Goal: Transaction & Acquisition: Purchase product/service

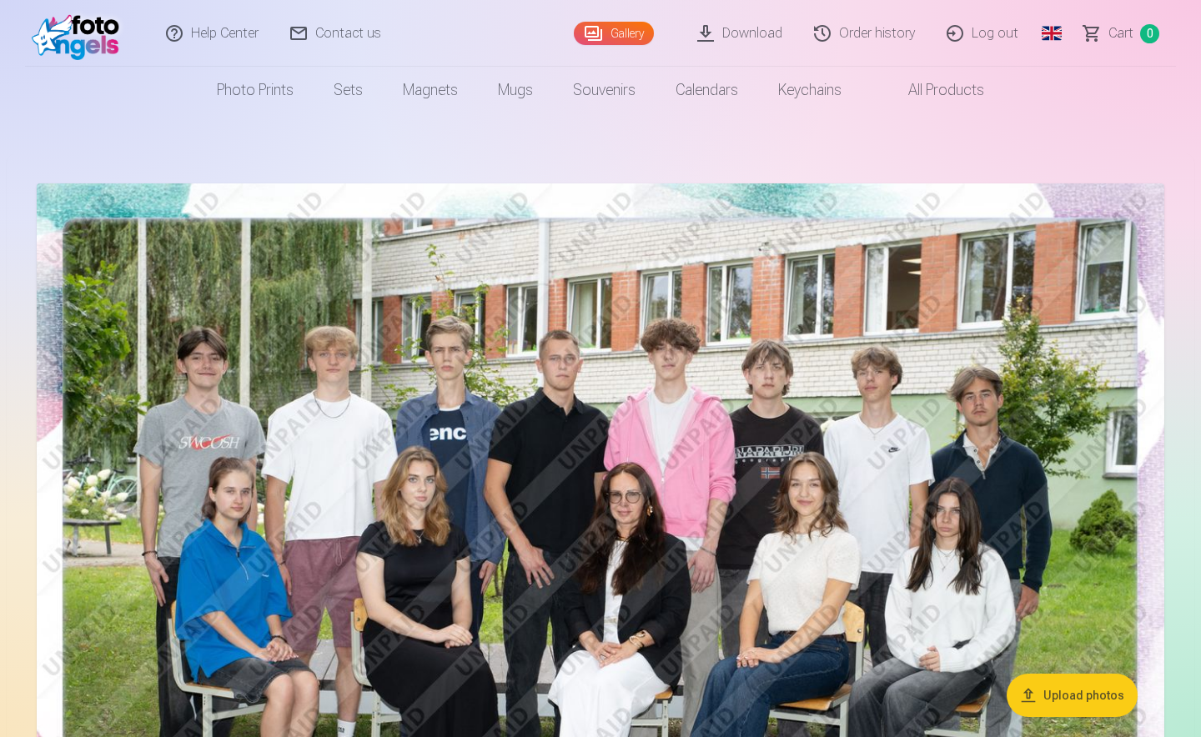
click at [1047, 33] on link "Global" at bounding box center [1051, 33] width 33 height 67
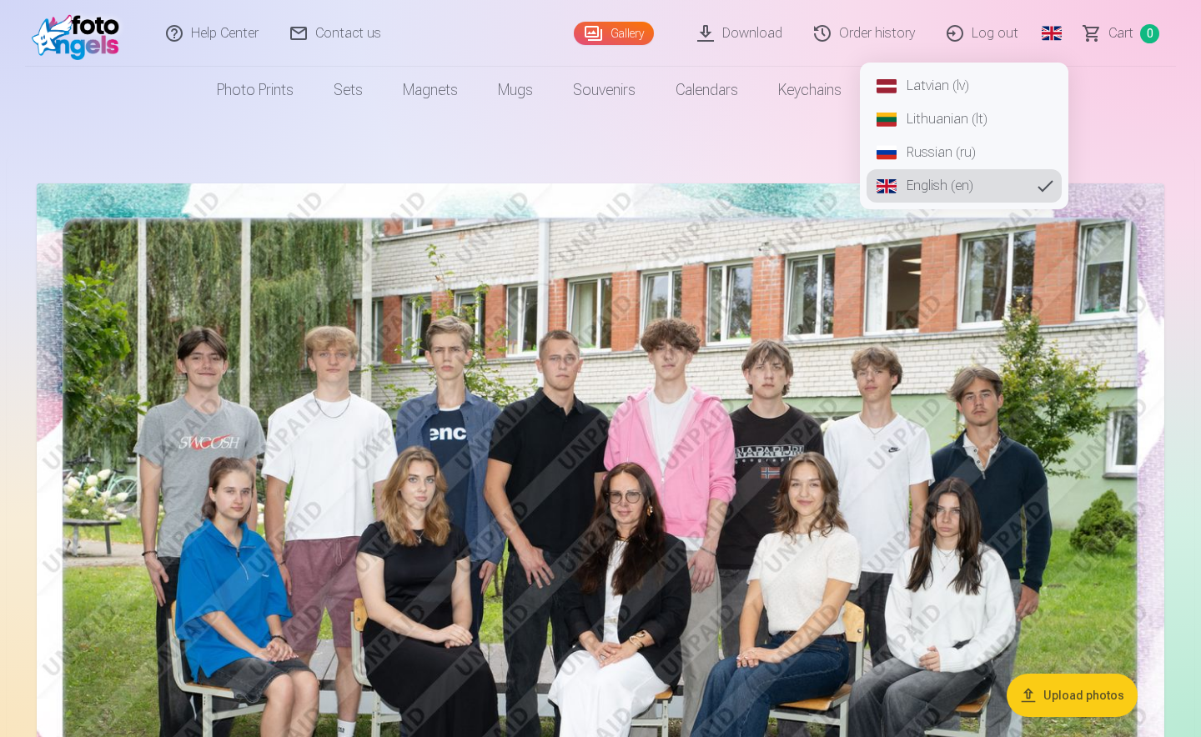
click at [930, 87] on link "Latvian (lv)" at bounding box center [964, 85] width 195 height 33
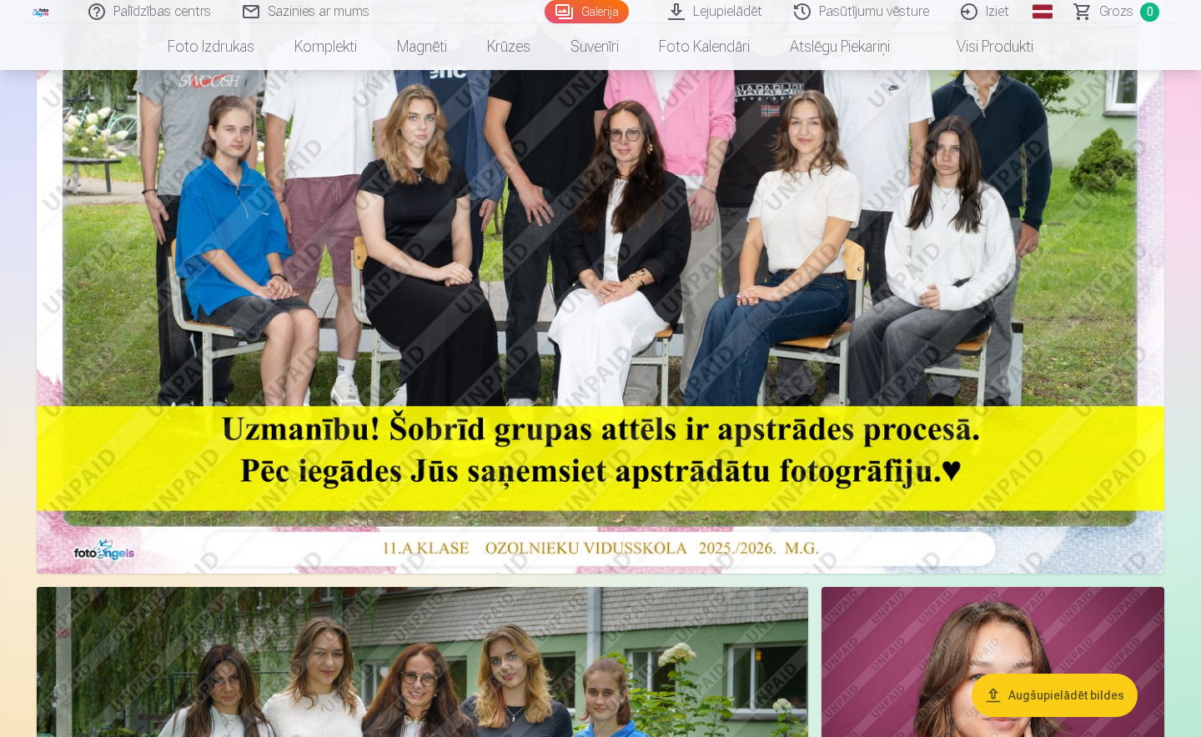
scroll to position [334, 0]
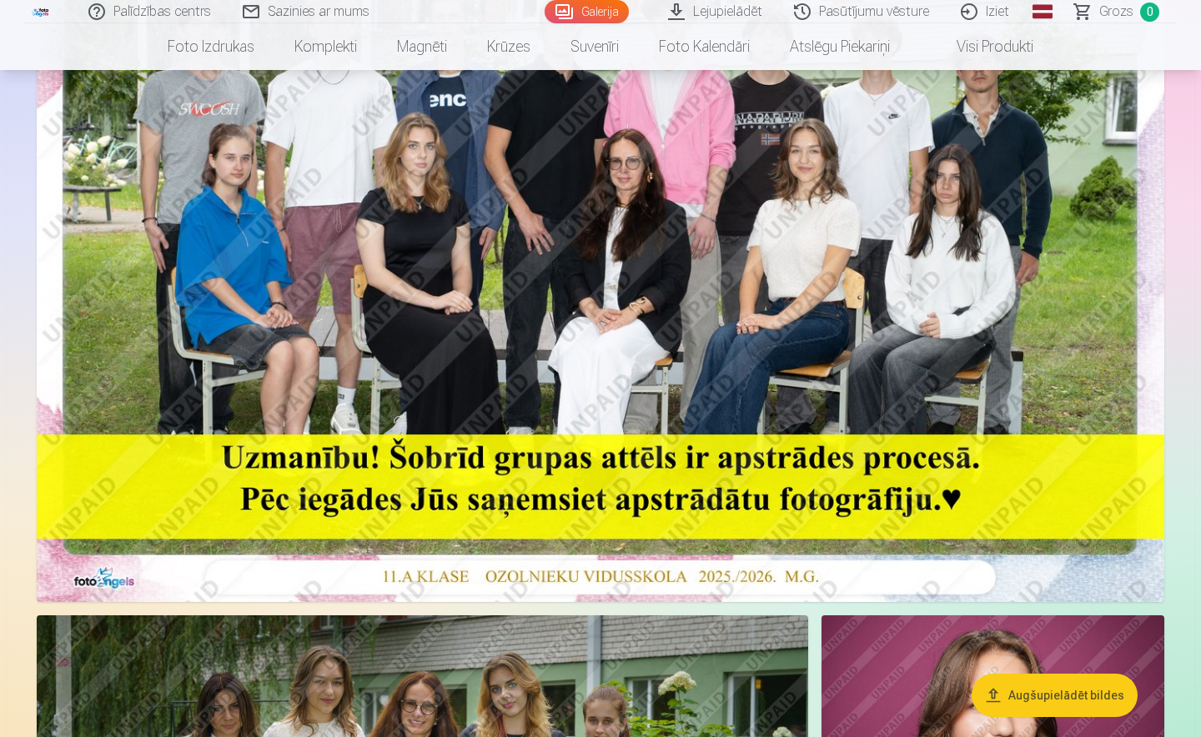
click at [602, 307] on img at bounding box center [601, 226] width 1128 height 752
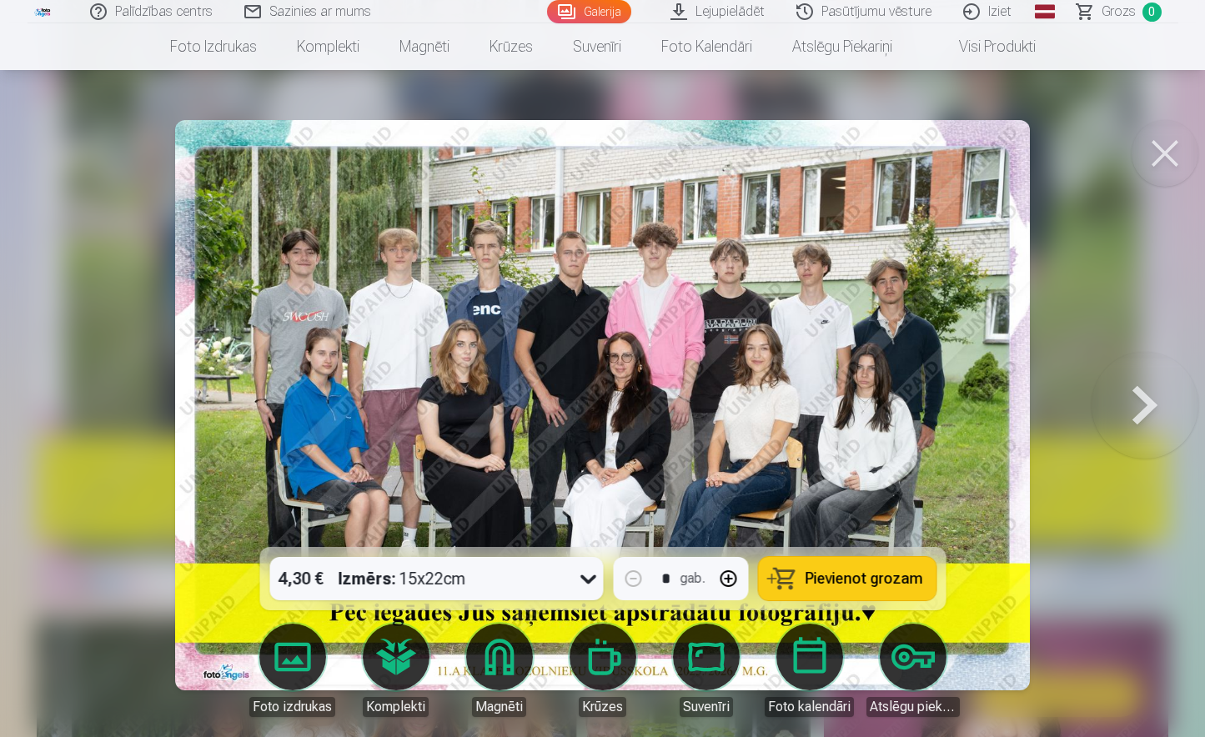
click at [848, 575] on span "Pievienot grozam" at bounding box center [864, 578] width 118 height 15
click at [1161, 160] on button at bounding box center [1165, 153] width 67 height 67
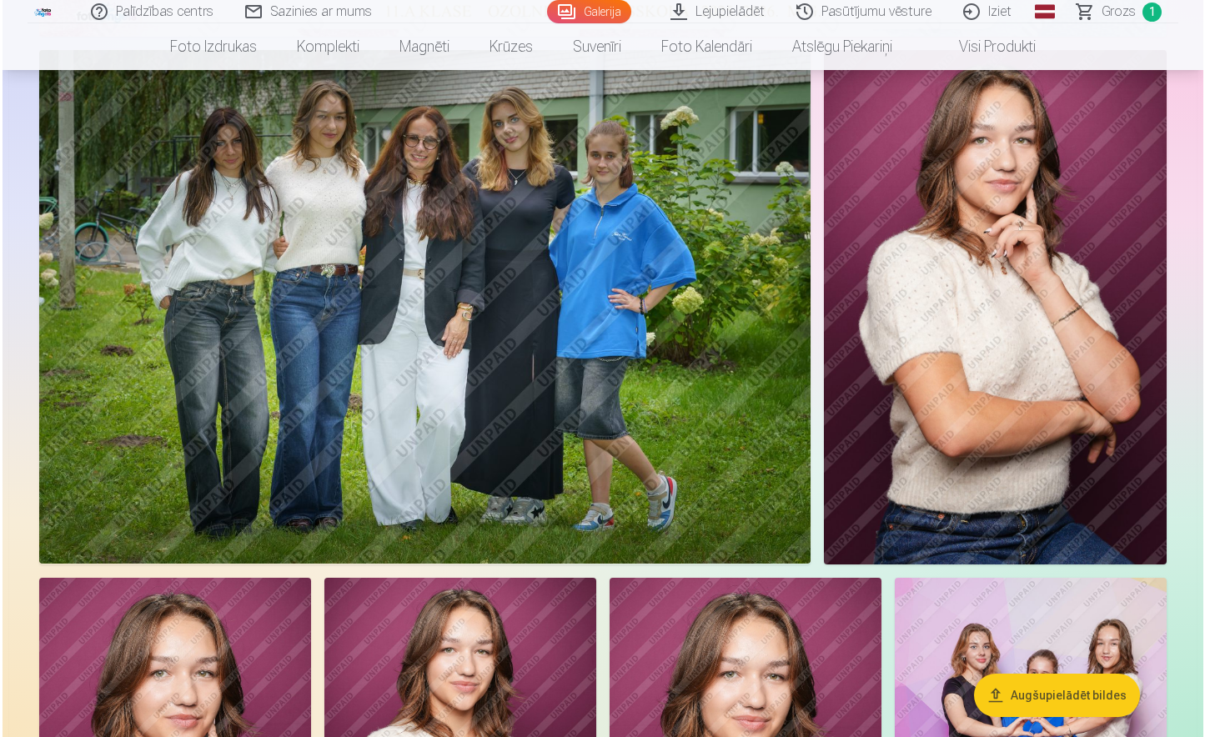
scroll to position [1001, 0]
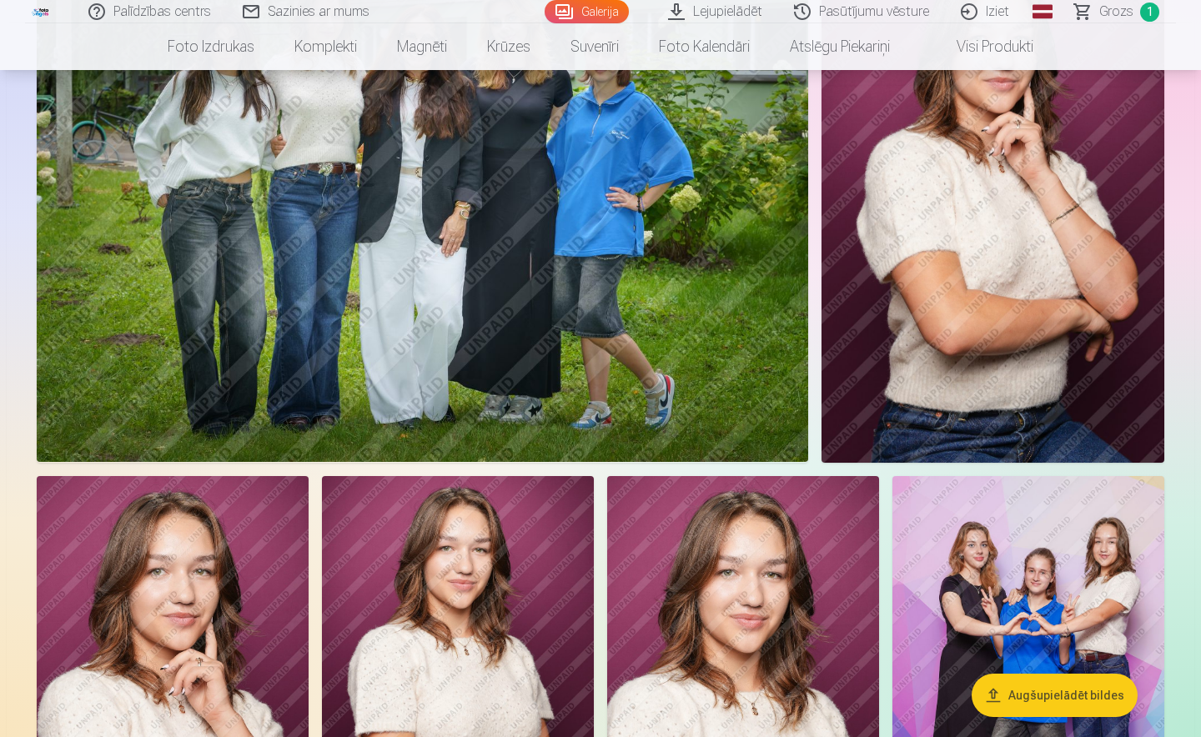
click at [585, 309] on img at bounding box center [422, 205] width 771 height 514
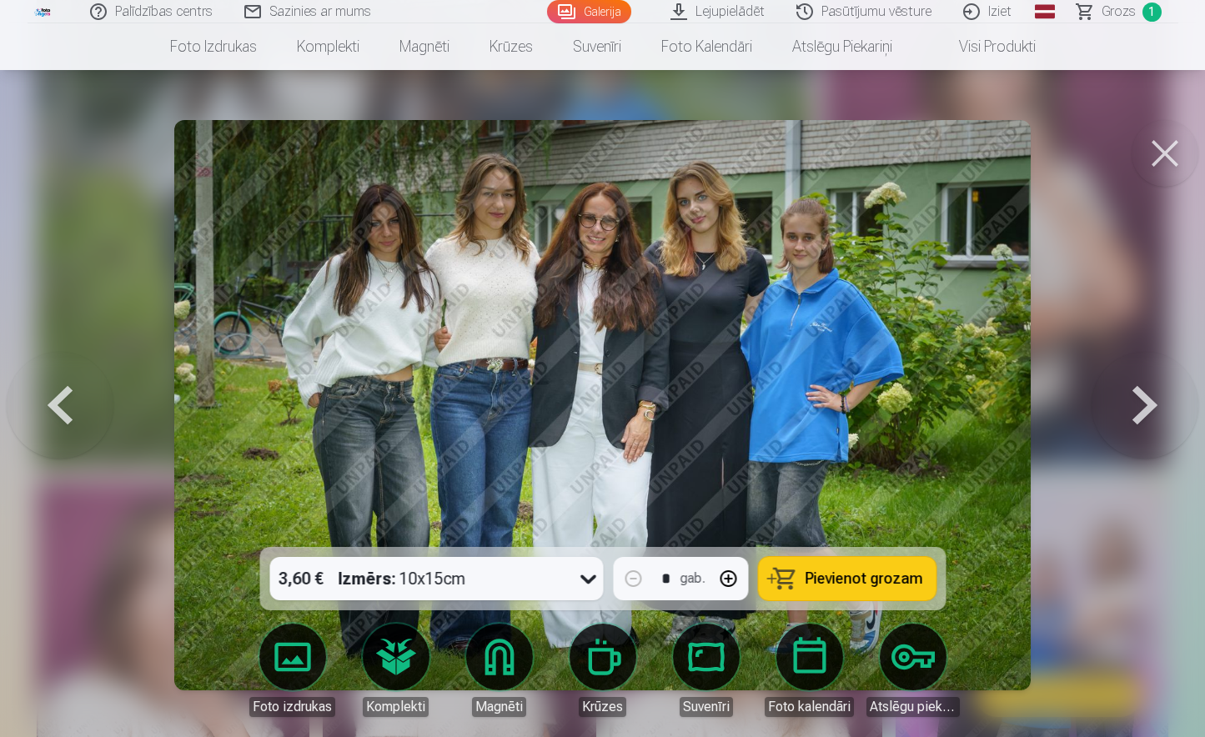
click at [847, 582] on span "Pievienot grozam" at bounding box center [864, 578] width 118 height 15
click at [1156, 160] on button at bounding box center [1165, 153] width 67 height 67
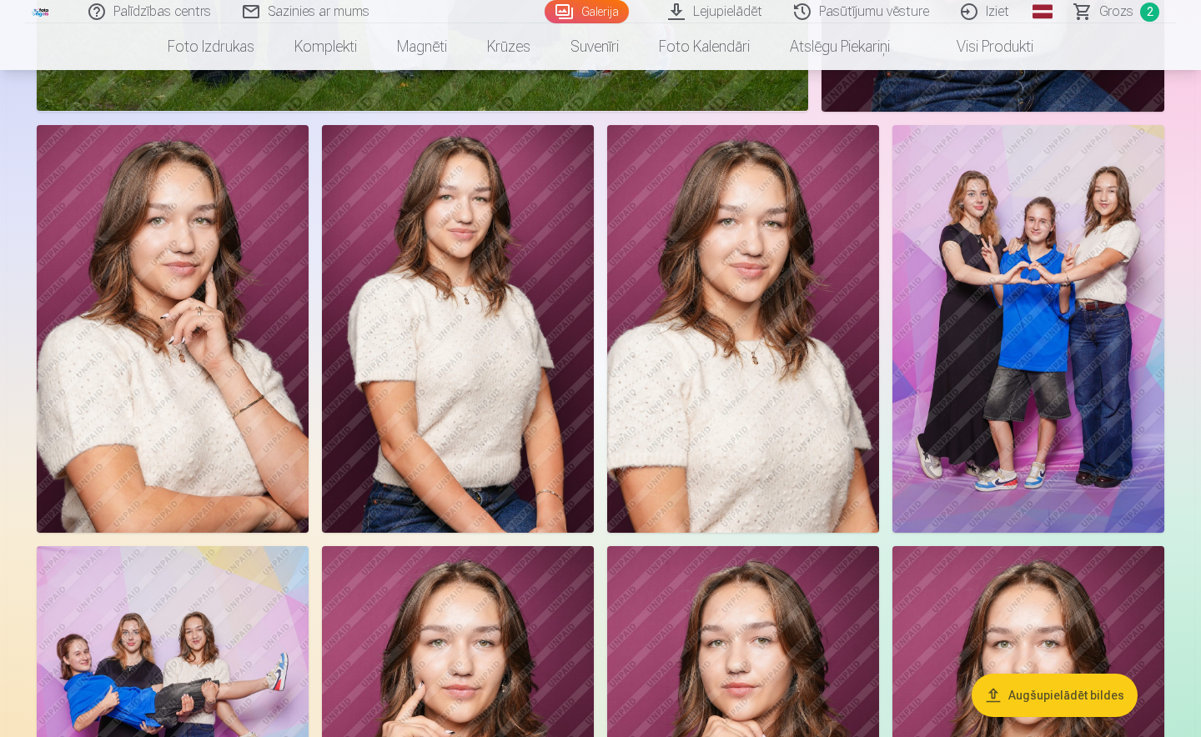
scroll to position [1248, 0]
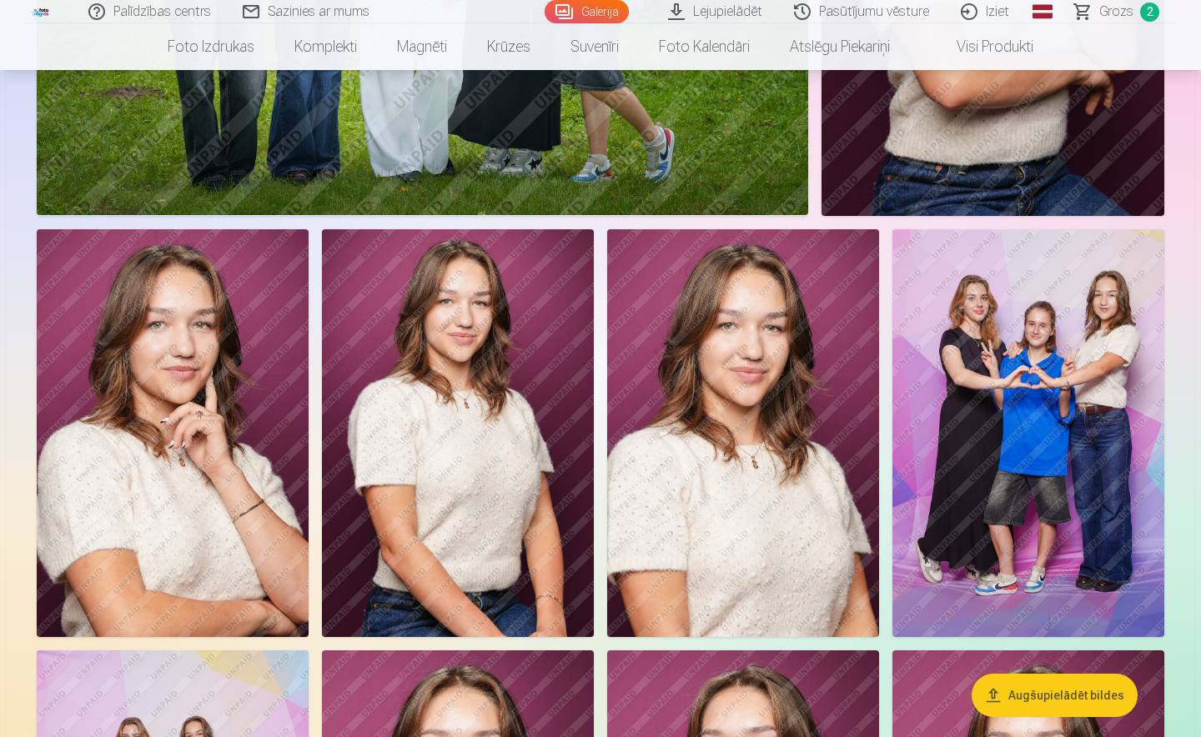
click at [1056, 353] on img at bounding box center [1028, 433] width 272 height 408
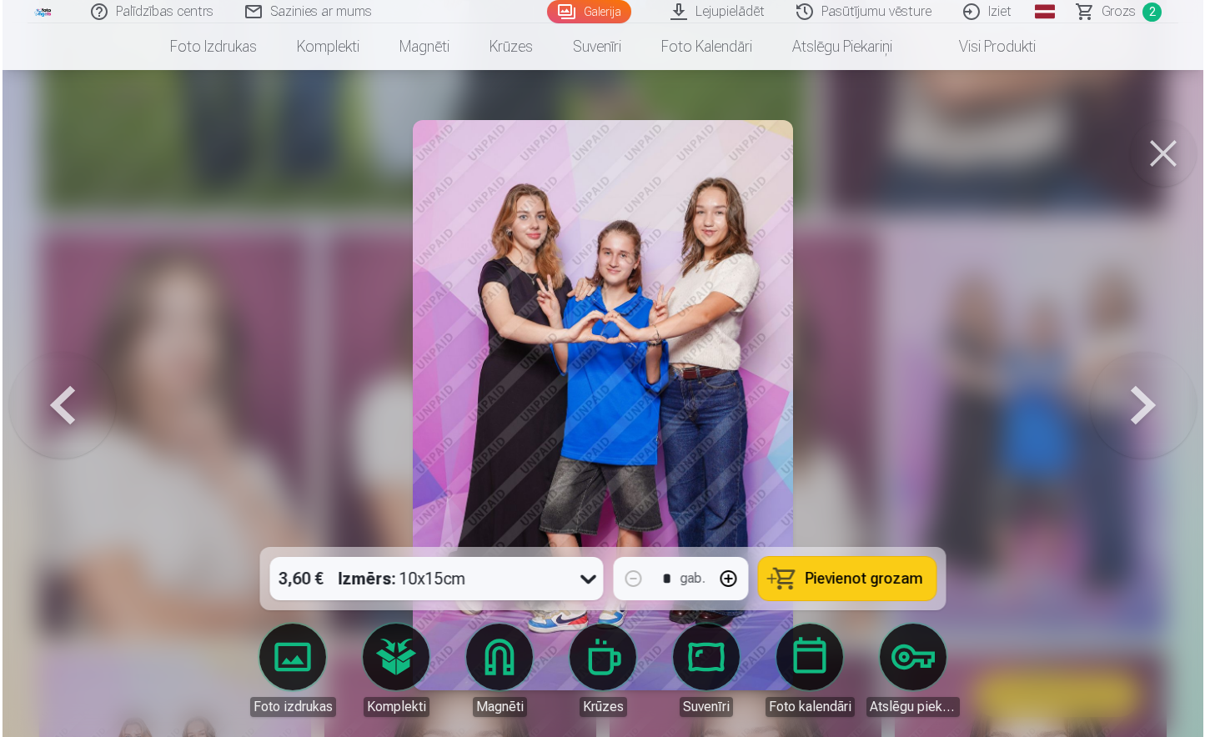
scroll to position [1251, 0]
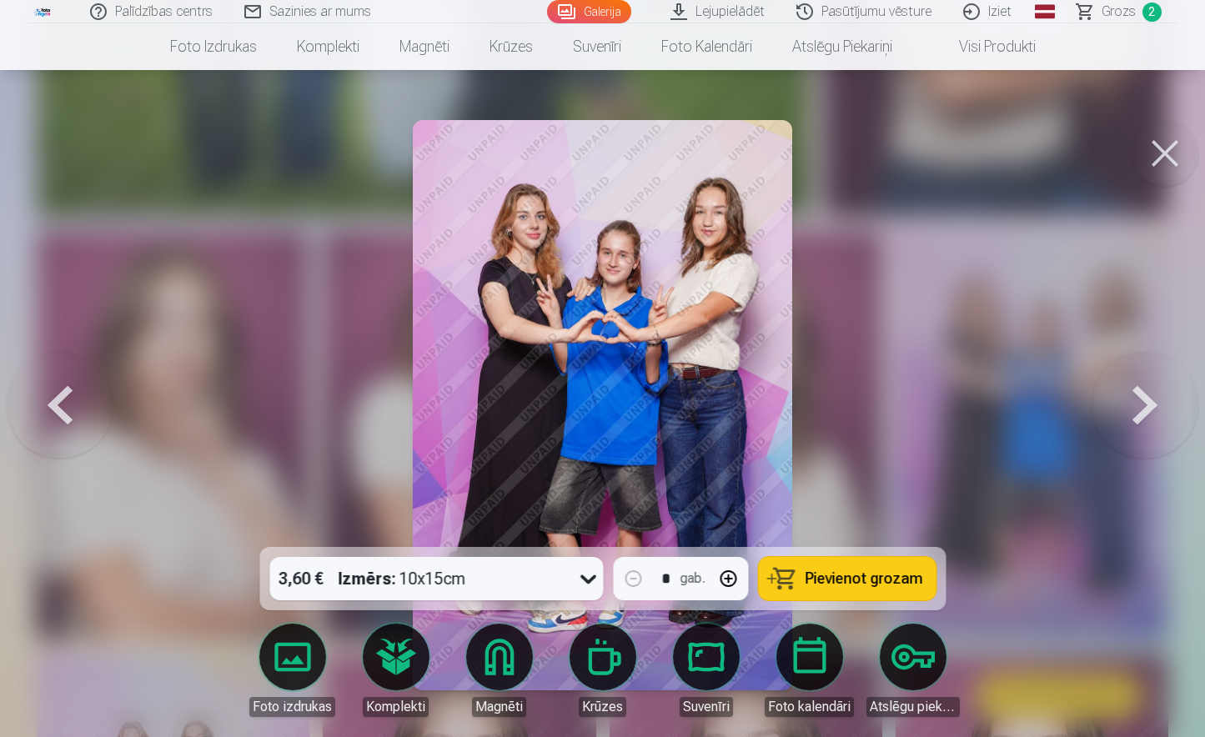
click at [852, 579] on span "Pievienot grozam" at bounding box center [864, 578] width 118 height 15
click at [1159, 166] on button at bounding box center [1165, 153] width 67 height 67
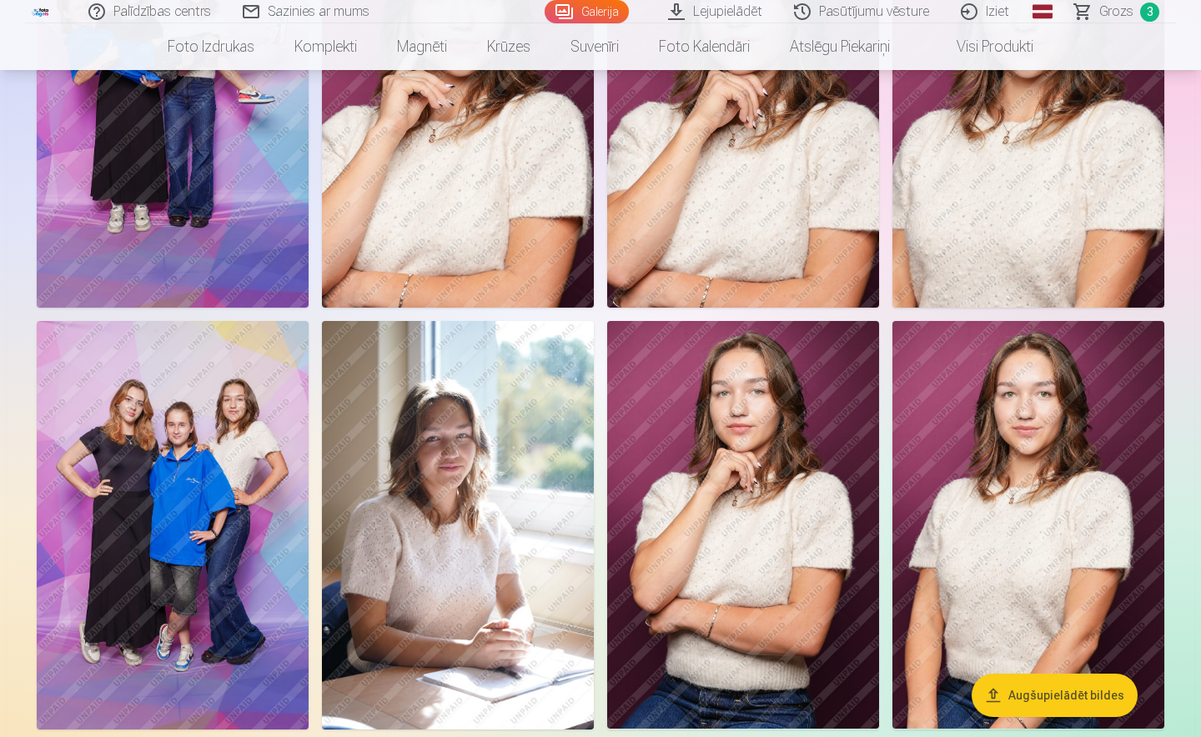
scroll to position [2249, 0]
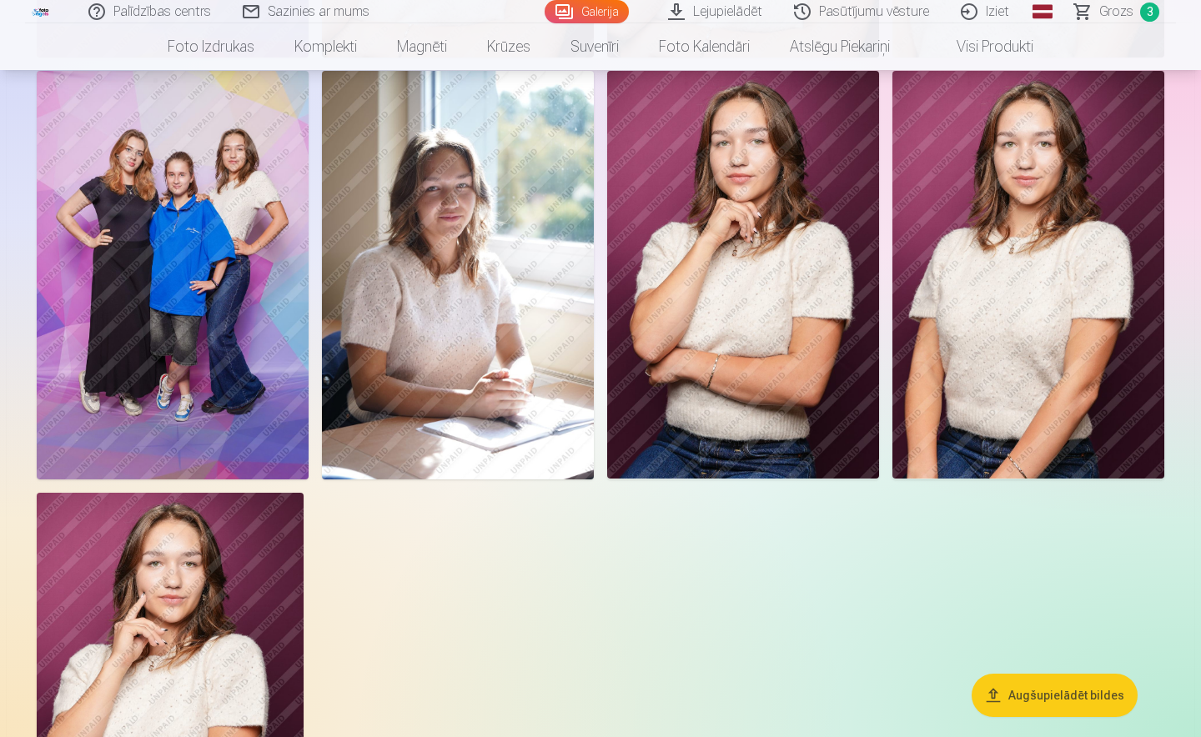
click at [523, 278] on img at bounding box center [458, 275] width 272 height 408
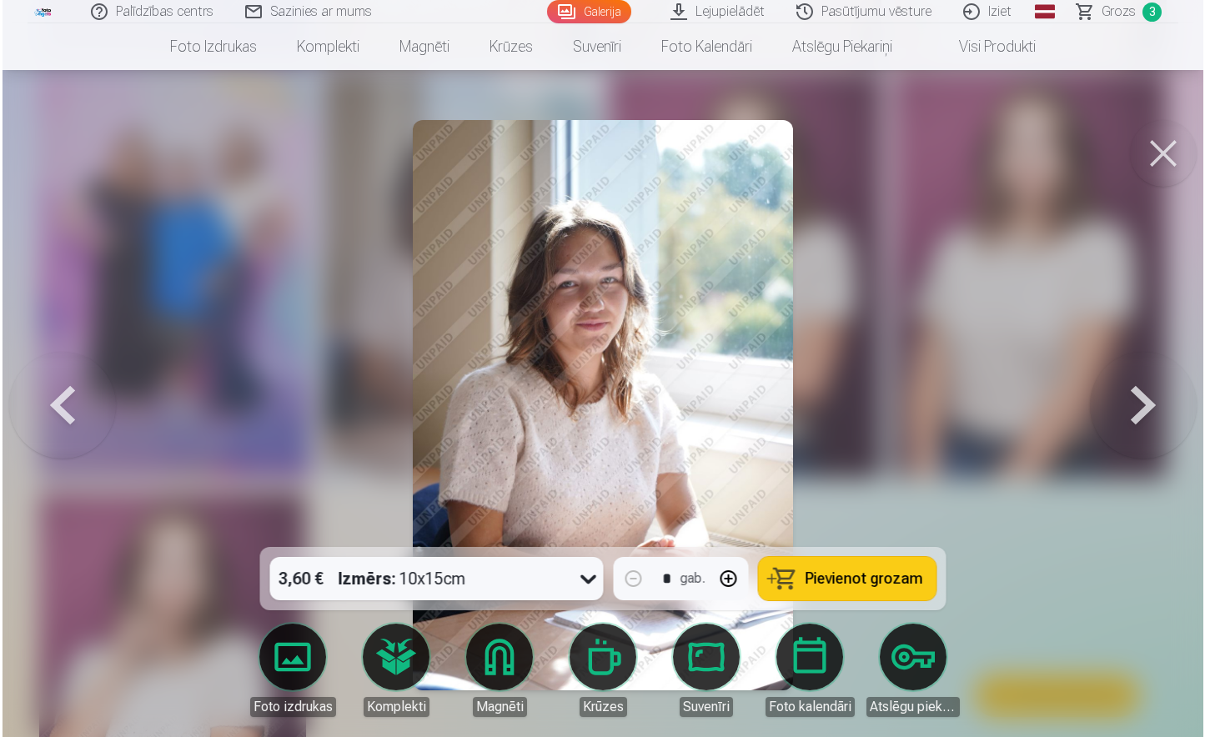
scroll to position [2255, 0]
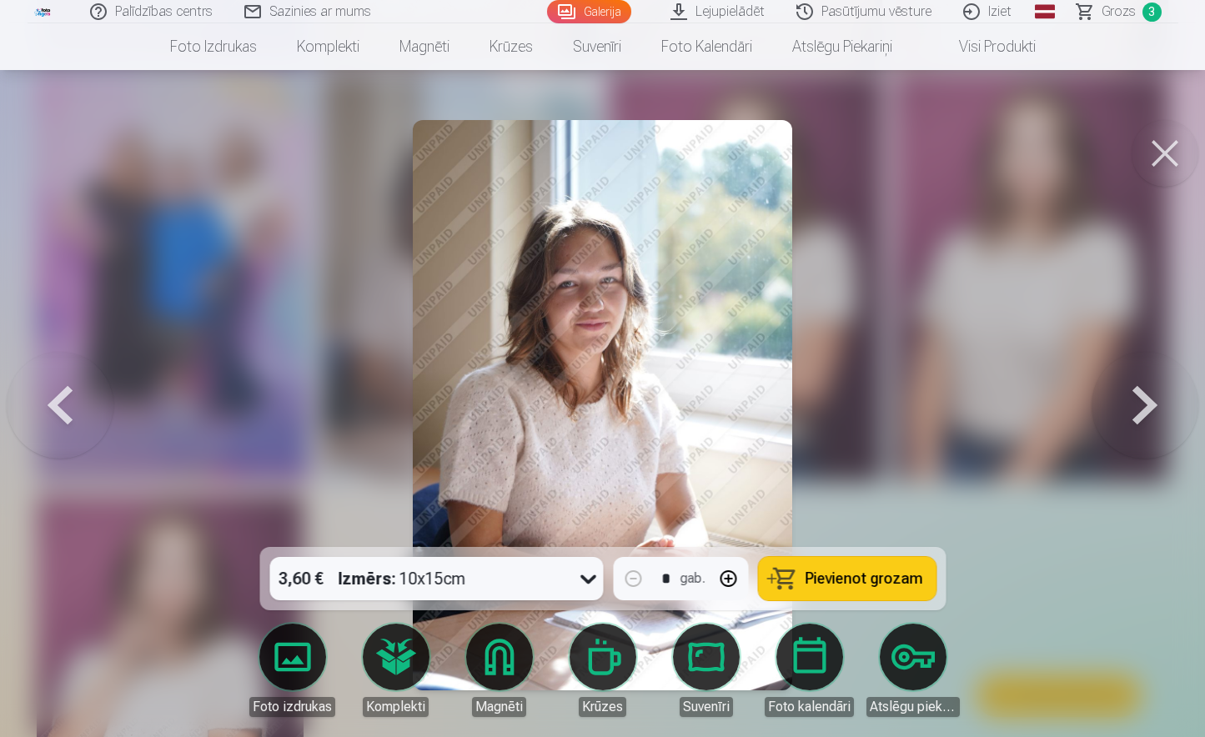
click at [879, 579] on span "Pievienot grozam" at bounding box center [864, 578] width 118 height 15
click at [1172, 157] on button at bounding box center [1165, 153] width 67 height 67
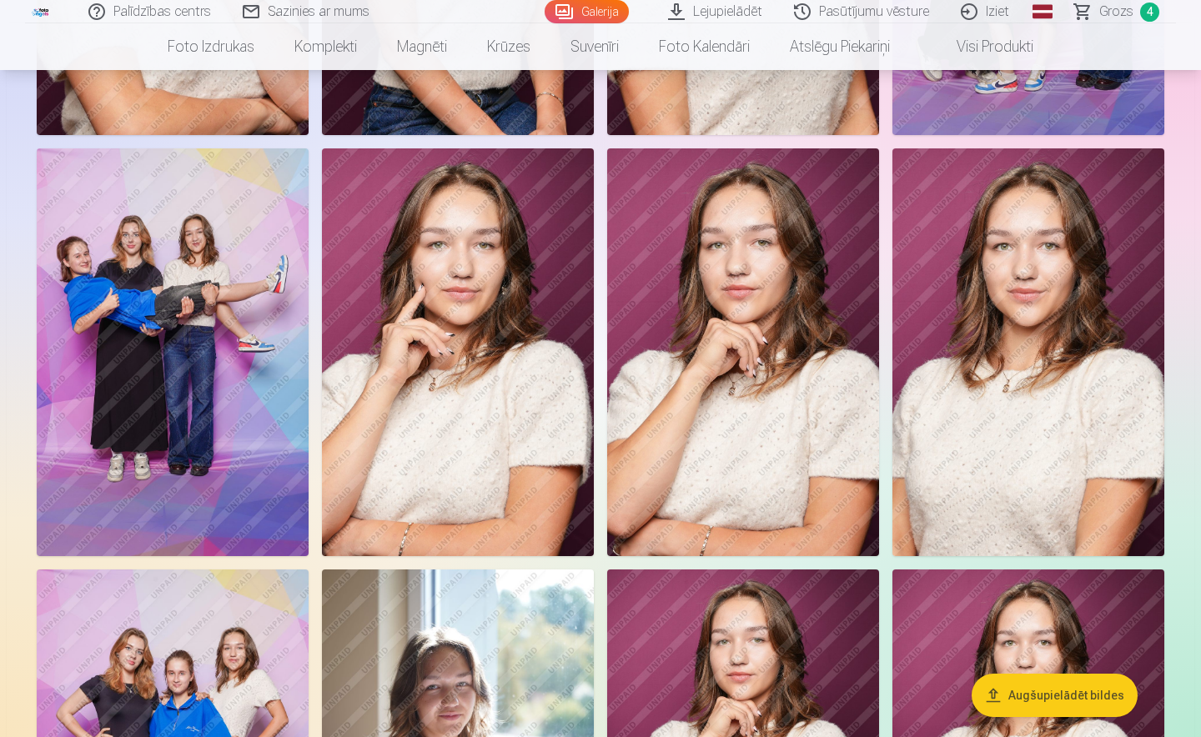
scroll to position [1748, 0]
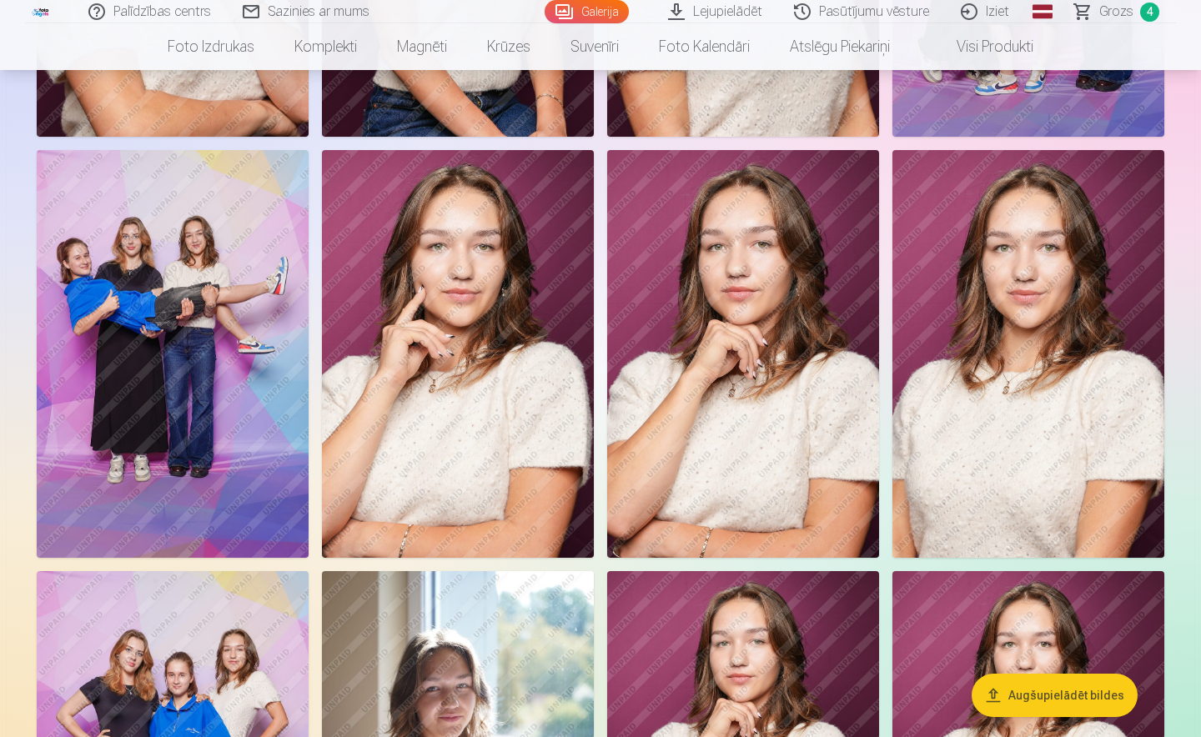
click at [517, 437] on img at bounding box center [458, 354] width 272 height 408
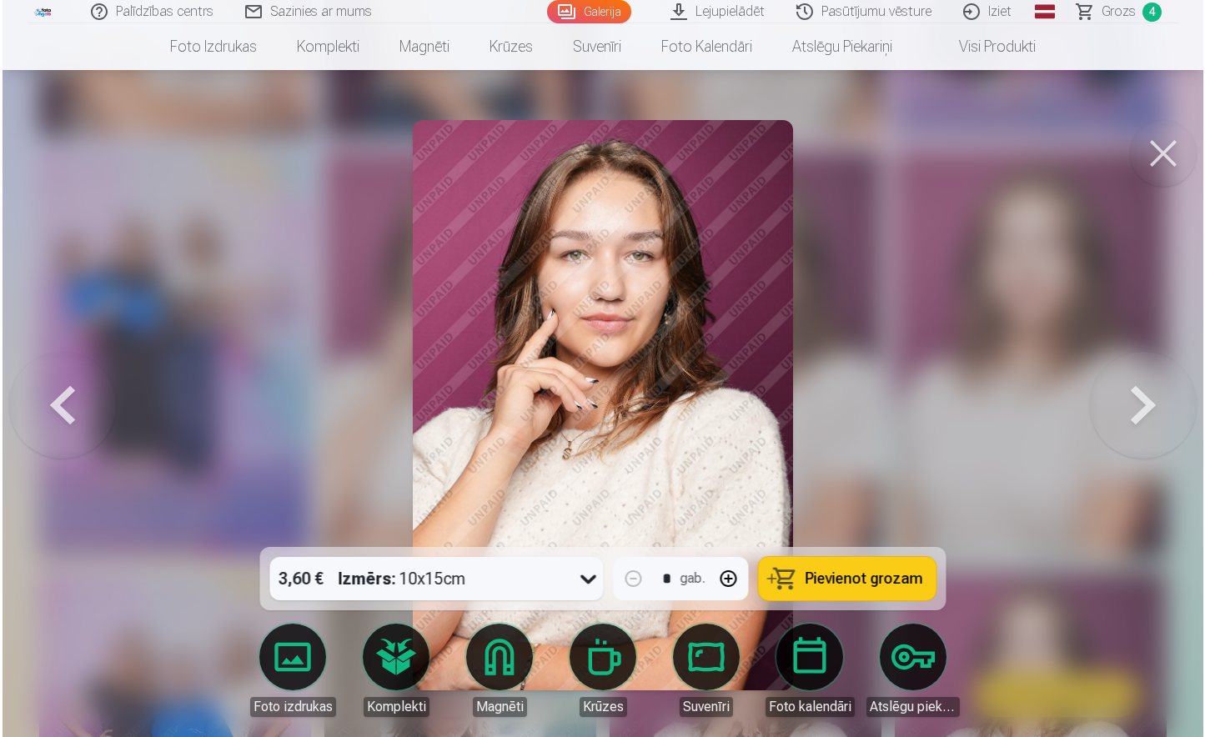
scroll to position [1753, 0]
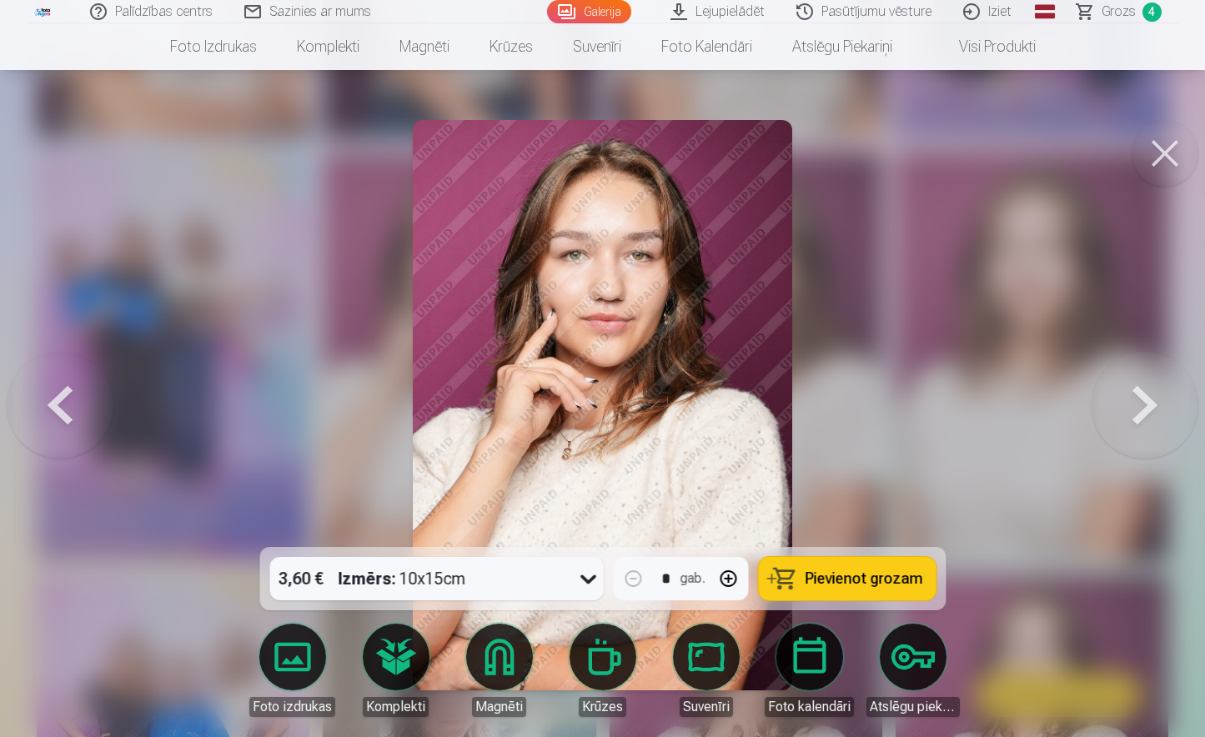
click at [855, 574] on span "Pievienot grozam" at bounding box center [864, 578] width 118 height 15
click at [1163, 149] on button at bounding box center [1165, 153] width 67 height 67
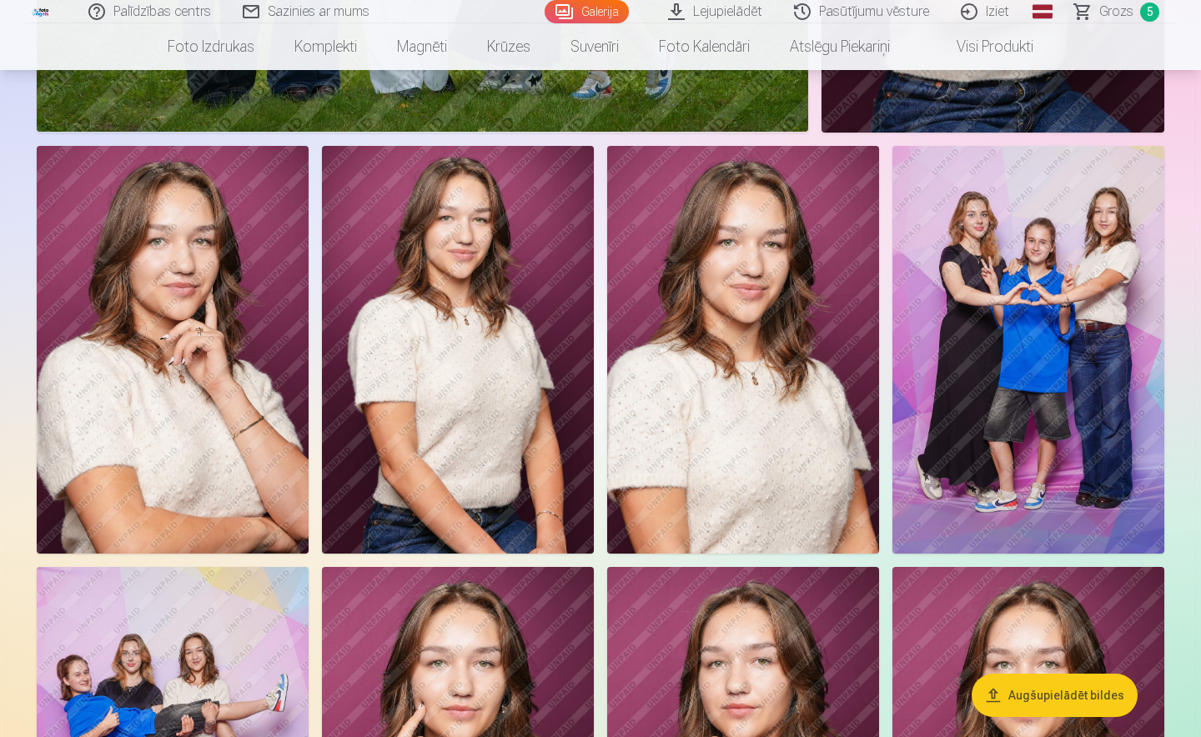
scroll to position [831, 0]
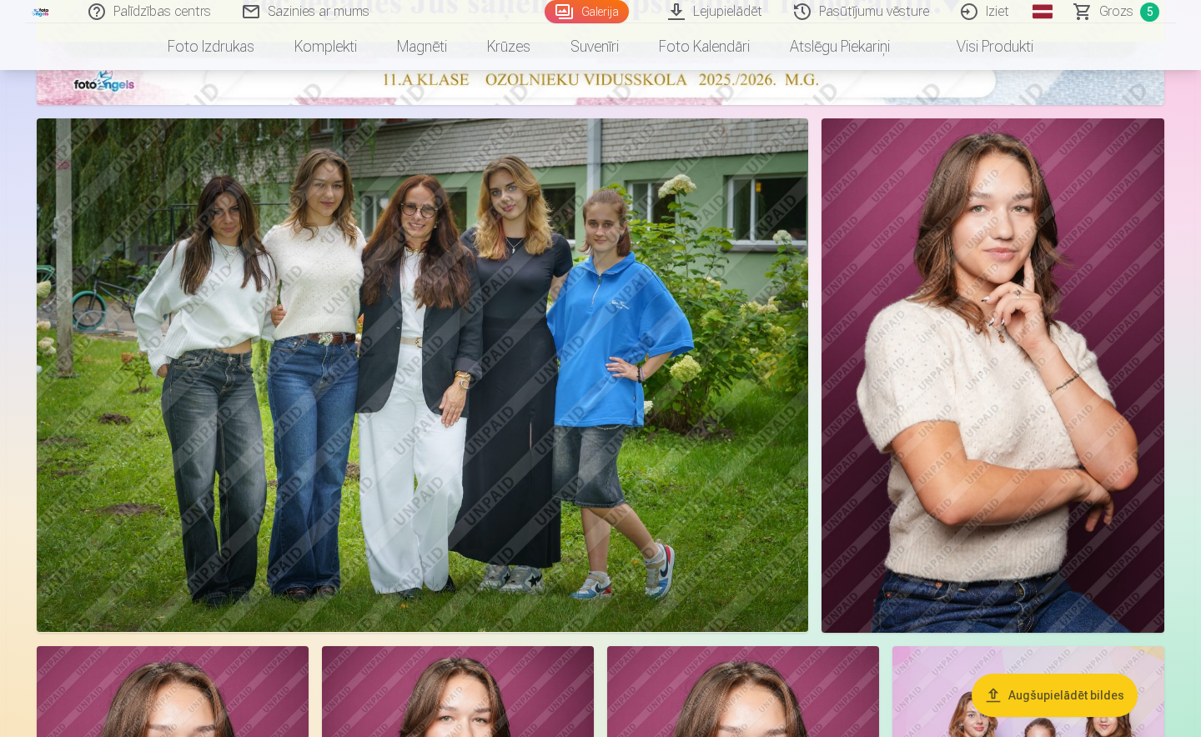
click at [1116, 6] on span "Grozs" at bounding box center [1116, 12] width 34 height 20
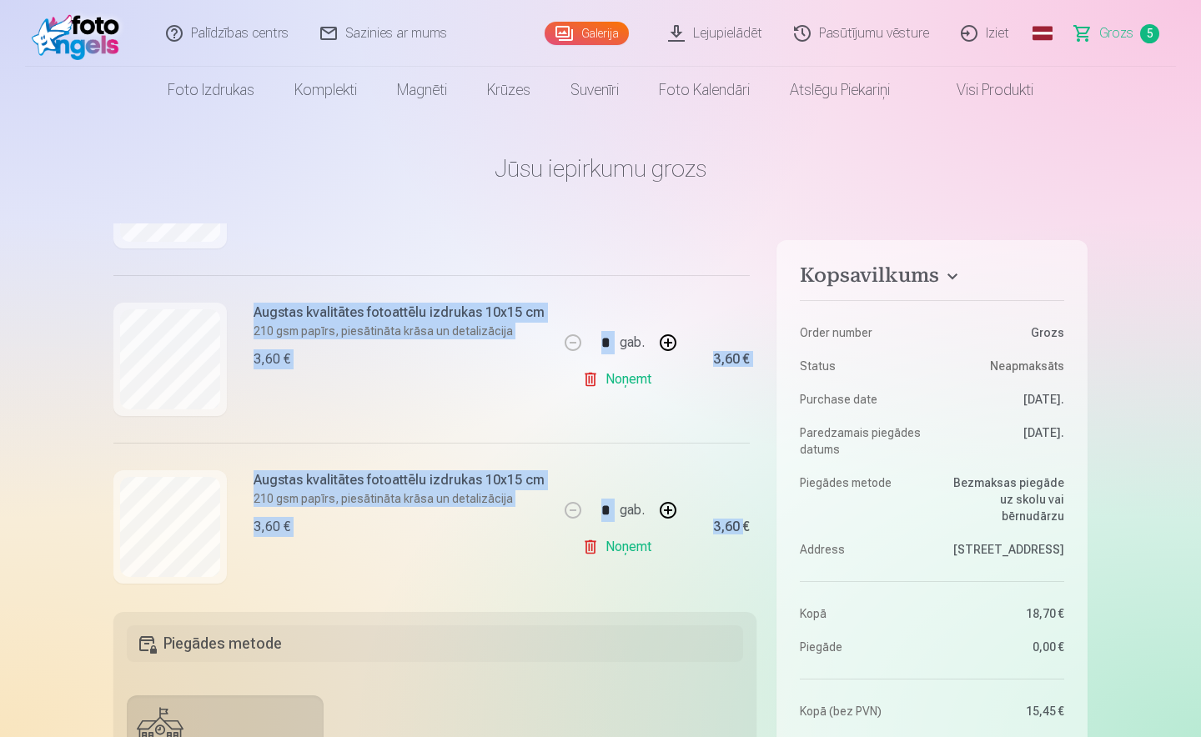
scroll to position [610, 0]
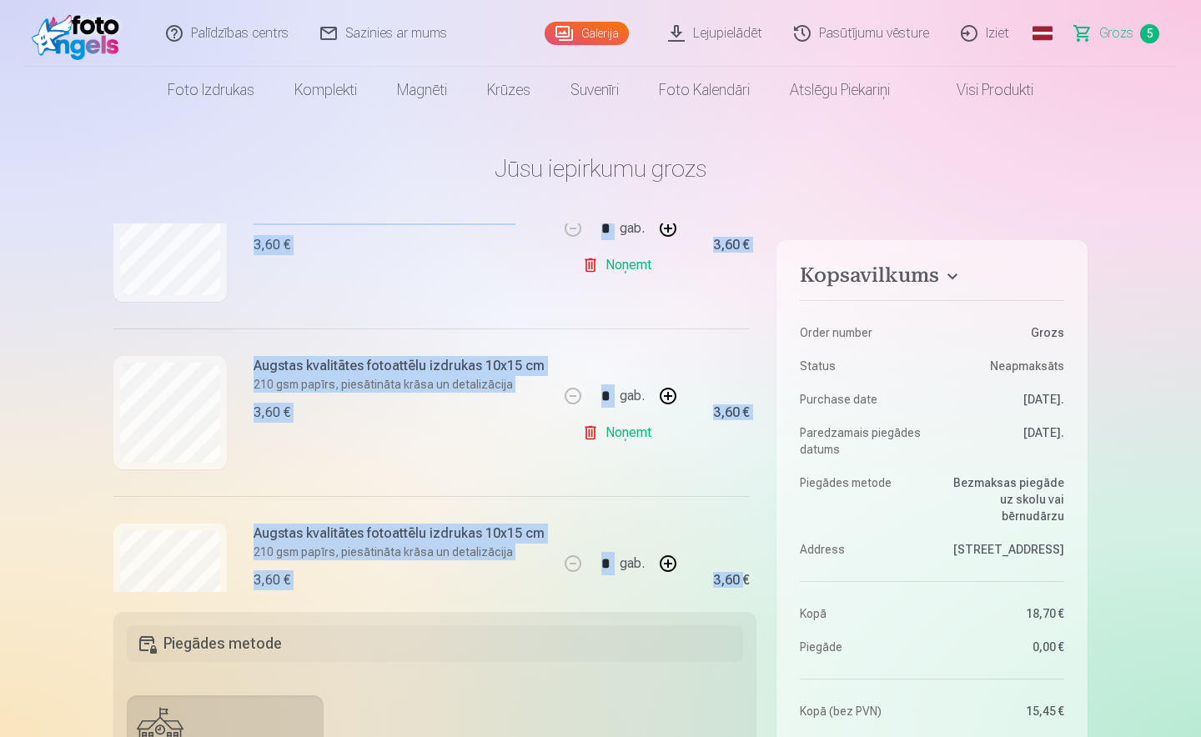
drag, startPoint x: 696, startPoint y: 585, endPoint x: 741, endPoint y: 588, distance: 45.2
click at [741, 588] on div "Ja pievienosiet grozam papildus preces uz 10,30 € , tad saņemsiet dāvanā visas …" at bounding box center [434, 408] width 643 height 369
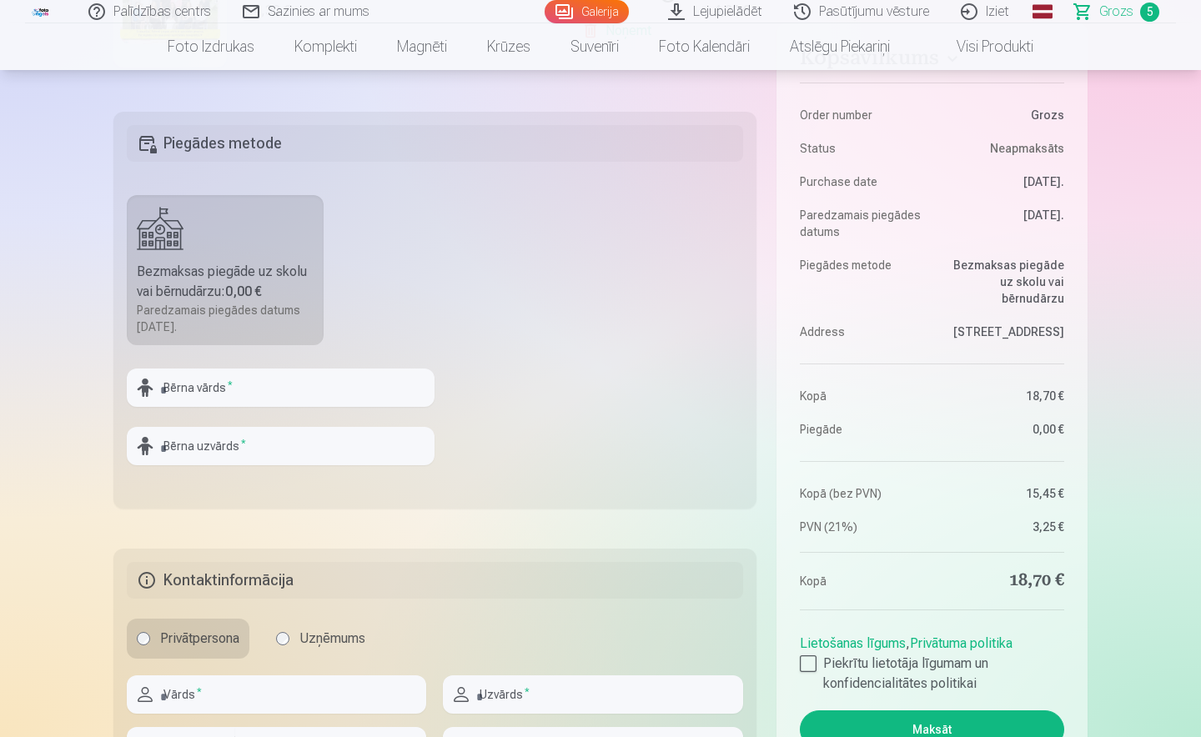
scroll to position [667, 0]
